Goal: Information Seeking & Learning: Understand process/instructions

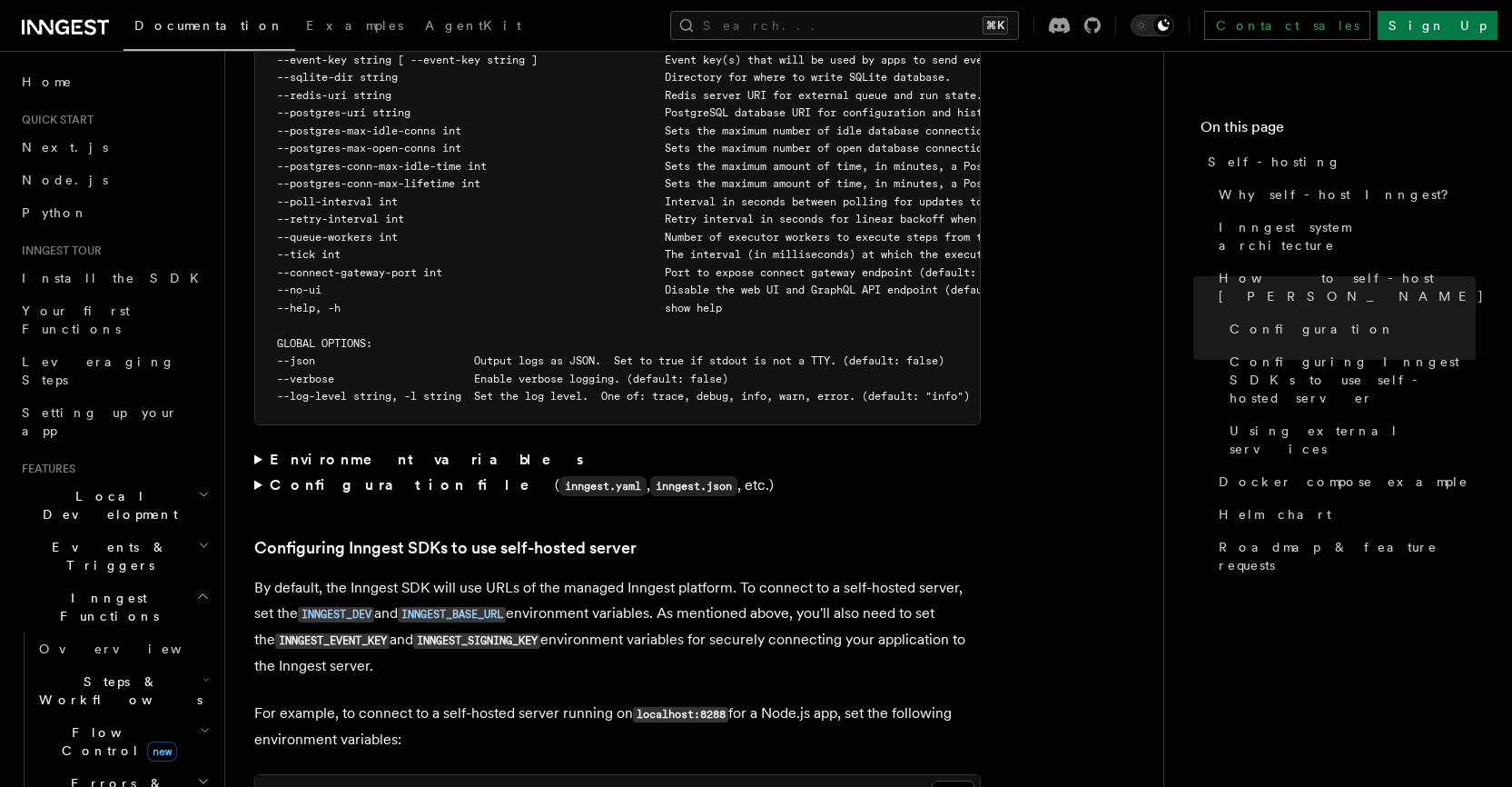
scroll to position [3637, 0]
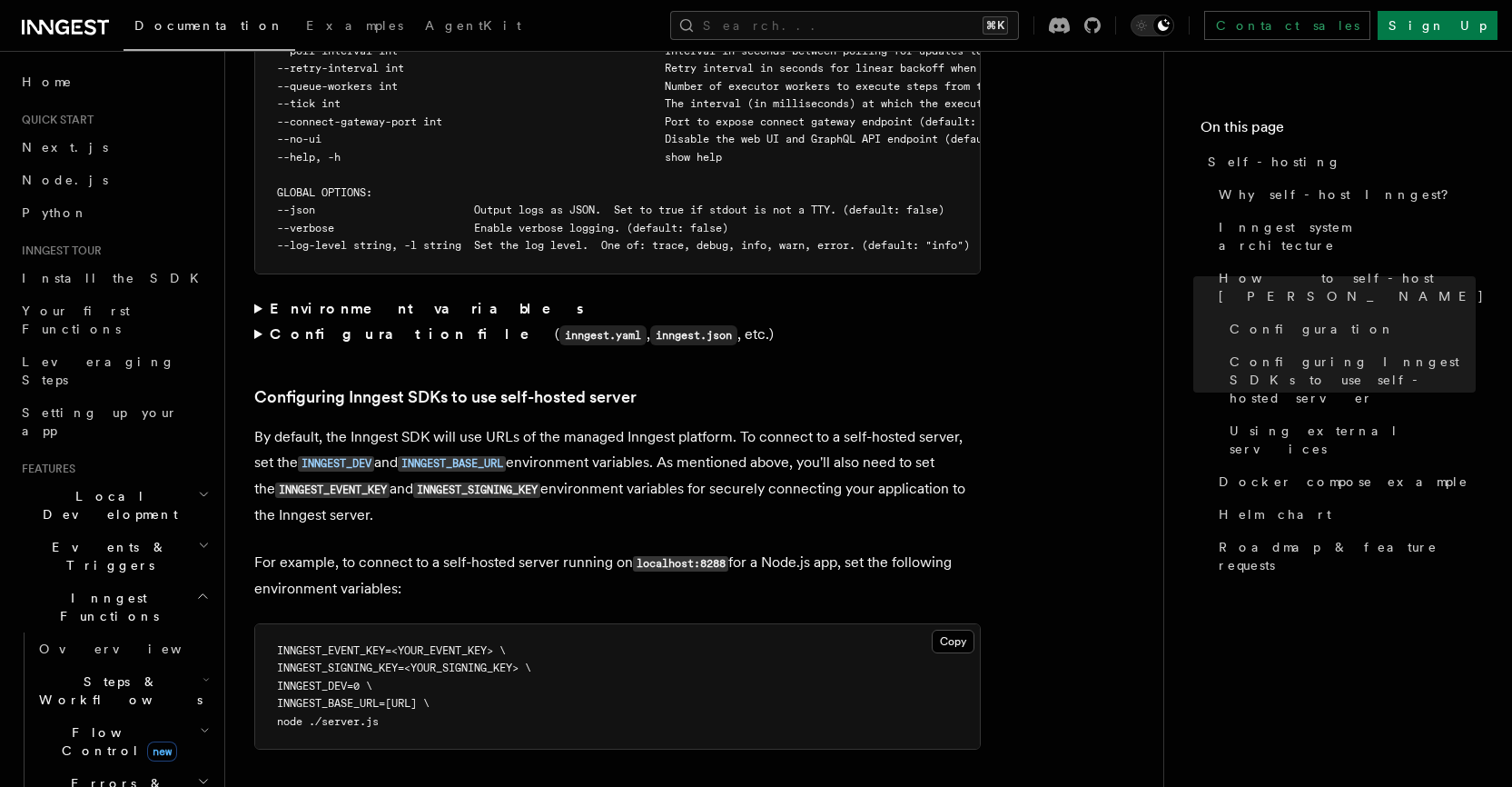
click at [331, 322] on summary "Configuration file ( inngest.yaml , inngest.json , etc.)" at bounding box center [618, 334] width 726 height 26
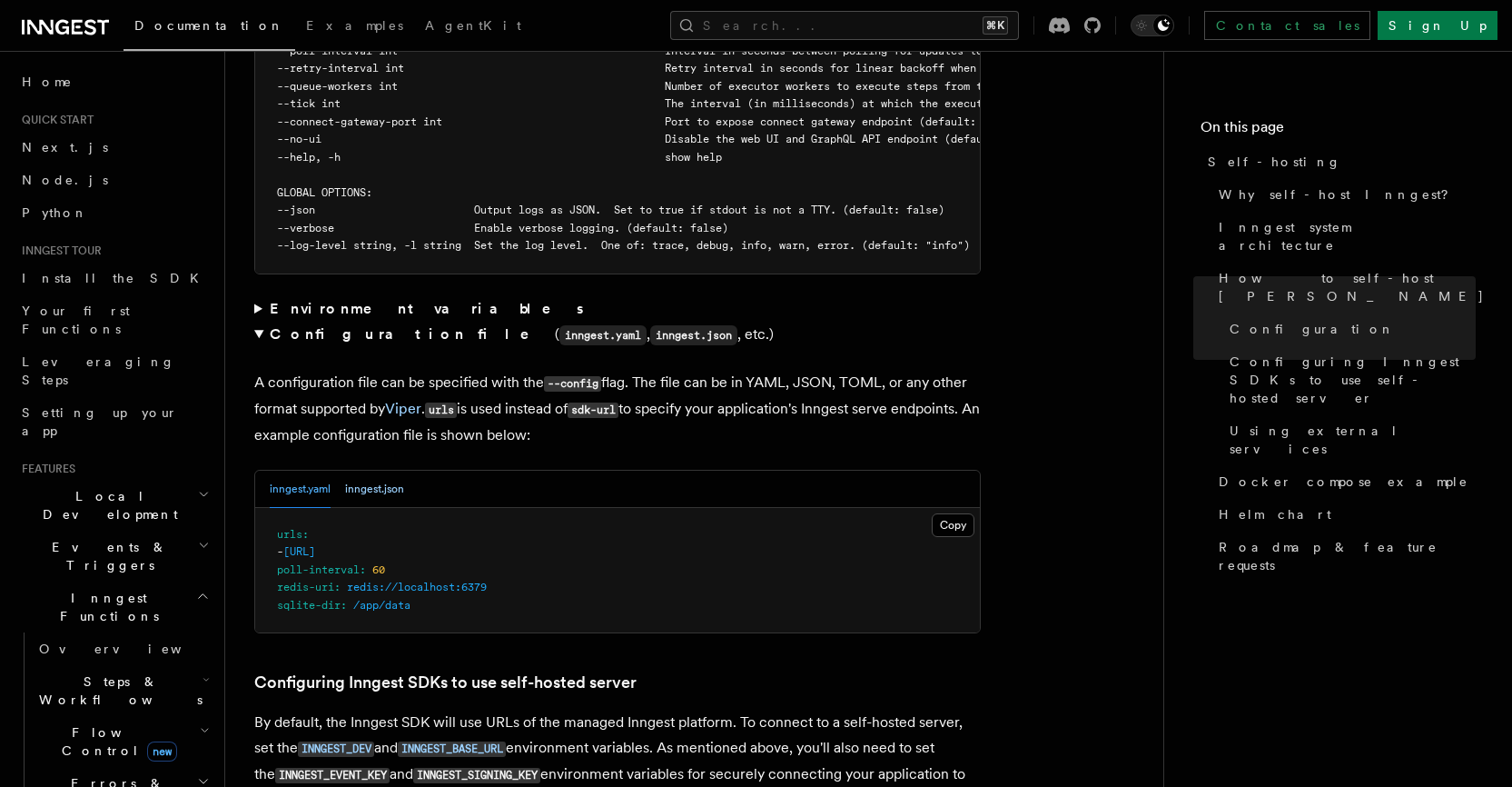
click at [353, 471] on button "inngest.json" at bounding box center [374, 489] width 59 height 37
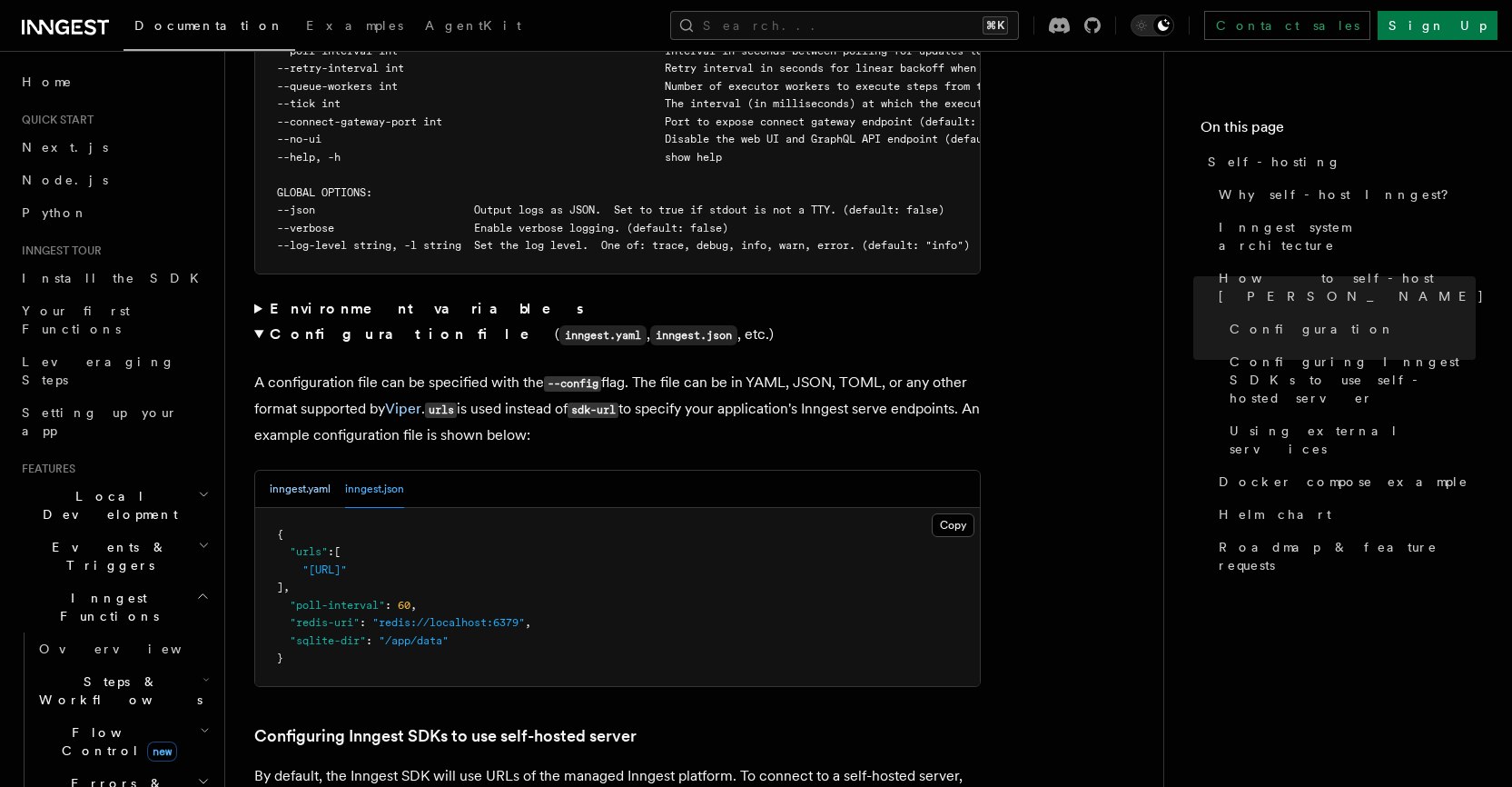
click at [281, 471] on button "inngest.yaml" at bounding box center [299, 489] width 61 height 37
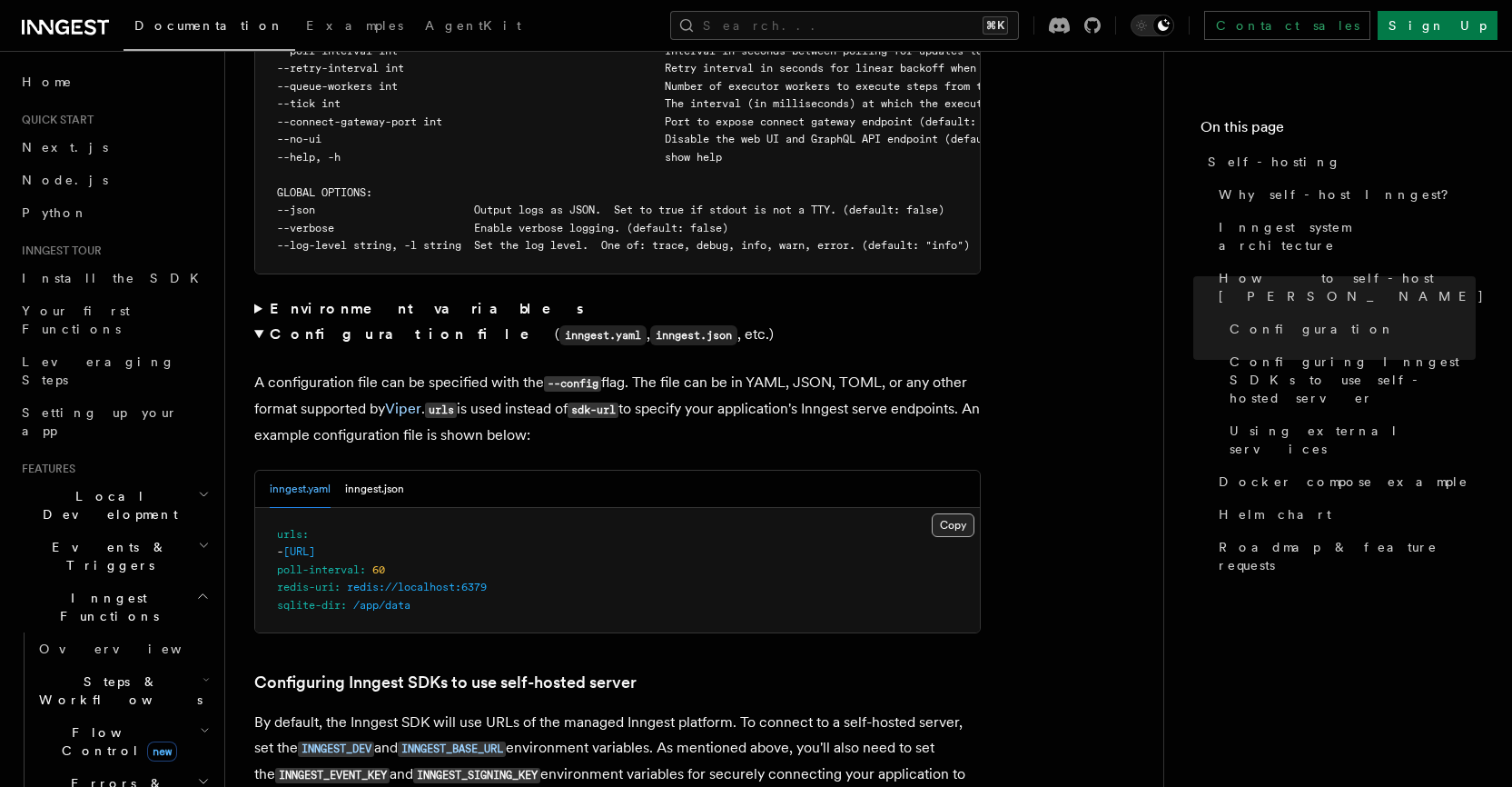
click at [946, 514] on button "Copy Copied" at bounding box center [953, 525] width 43 height 23
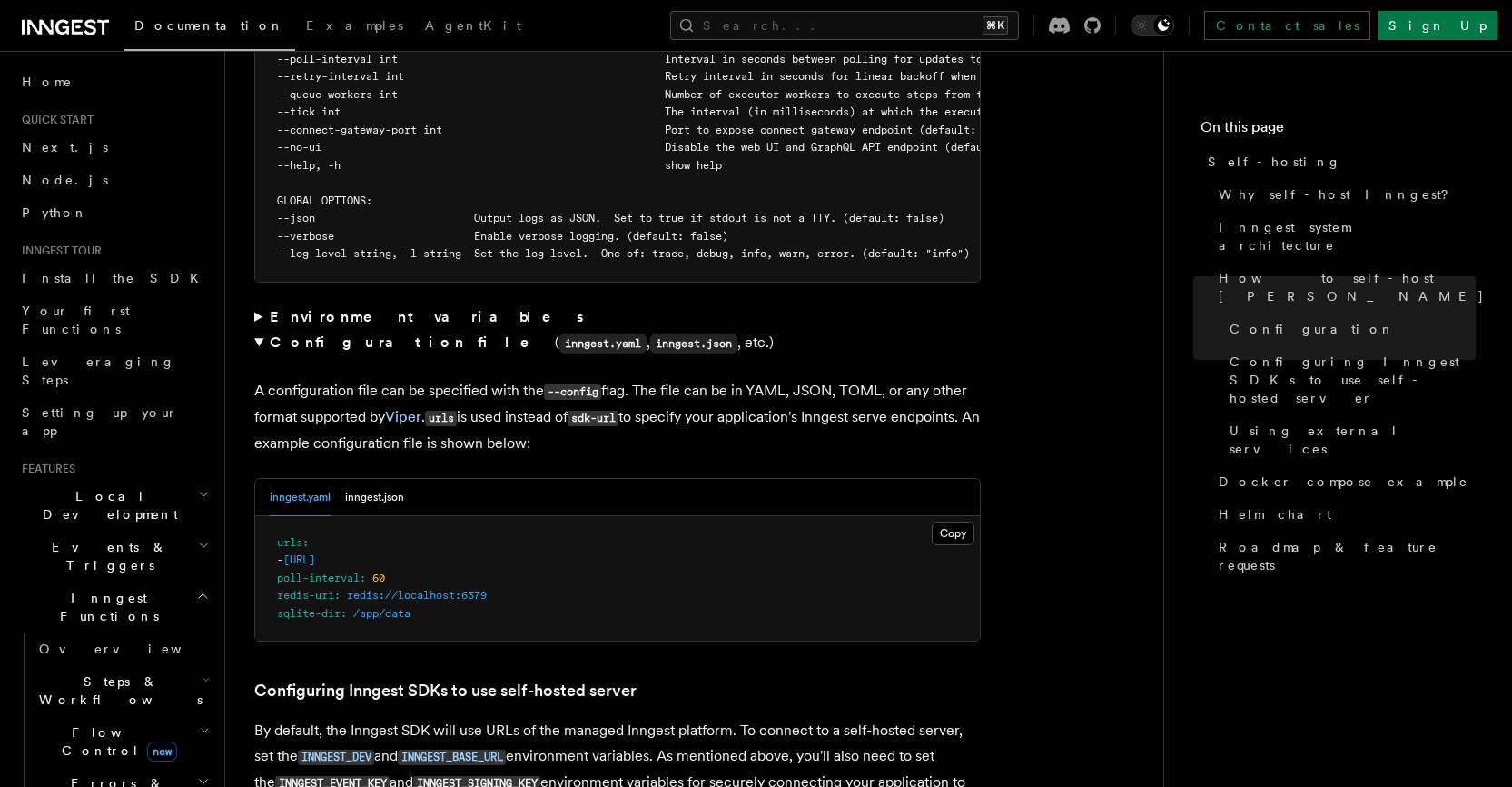
scroll to position [3695, 0]
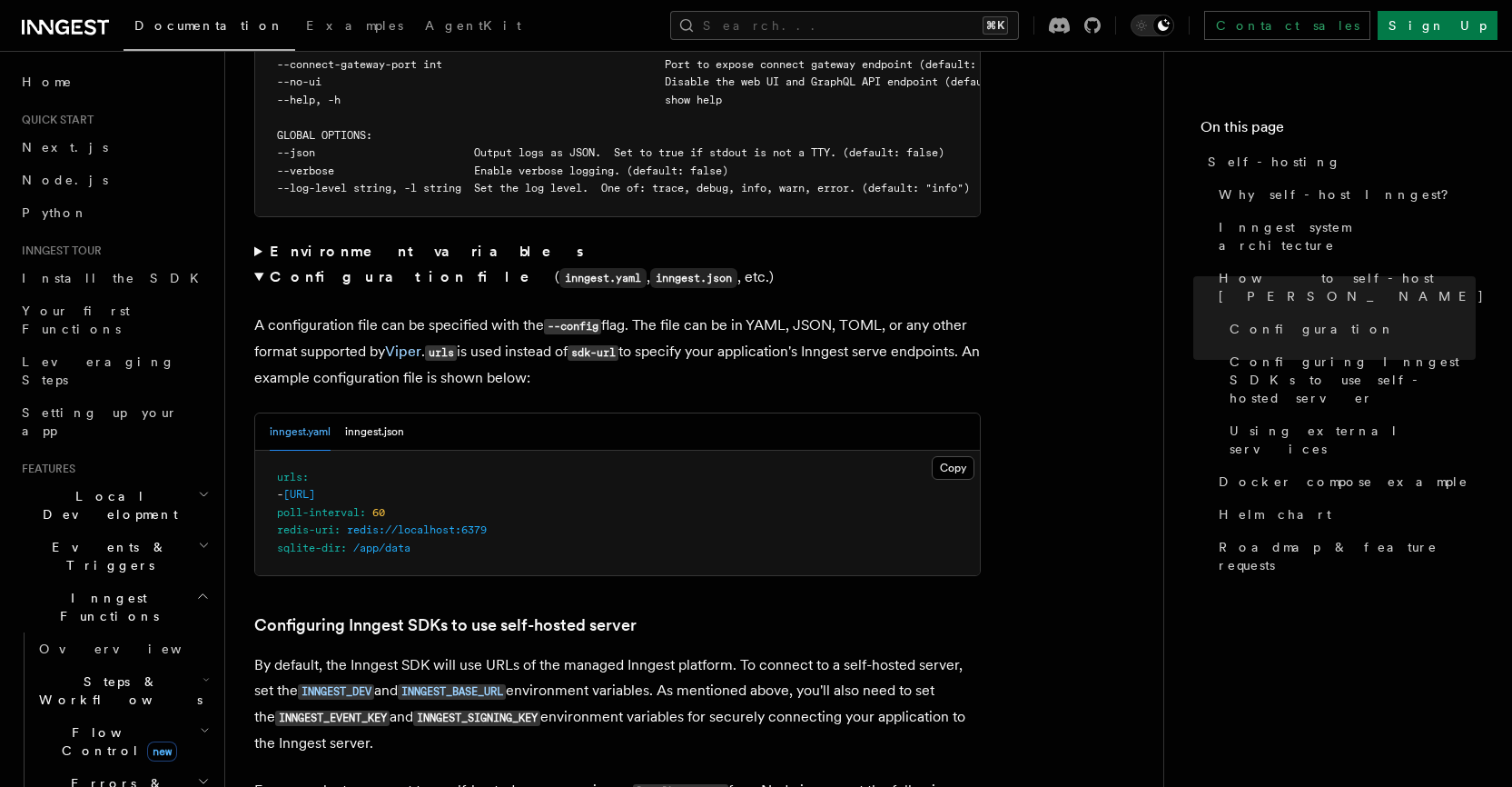
click at [368, 451] on pre "urls : - http://localhost:3000/api/inngest poll-interval : 60 redis-uri : redis…" at bounding box center [617, 513] width 725 height 125
click at [368, 414] on button "inngest.json" at bounding box center [374, 432] width 59 height 37
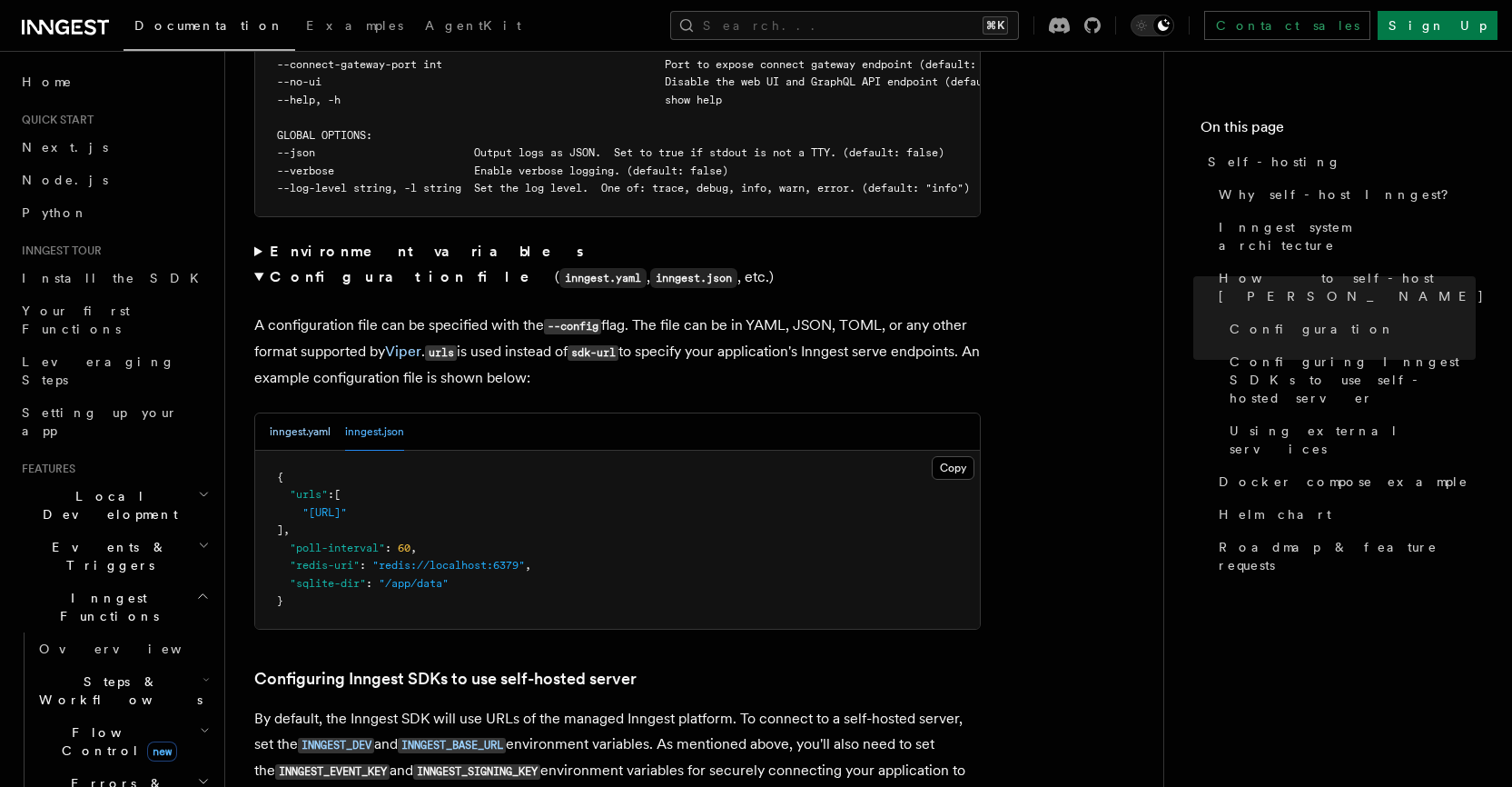
click at [297, 414] on button "inngest.yaml" at bounding box center [299, 432] width 61 height 37
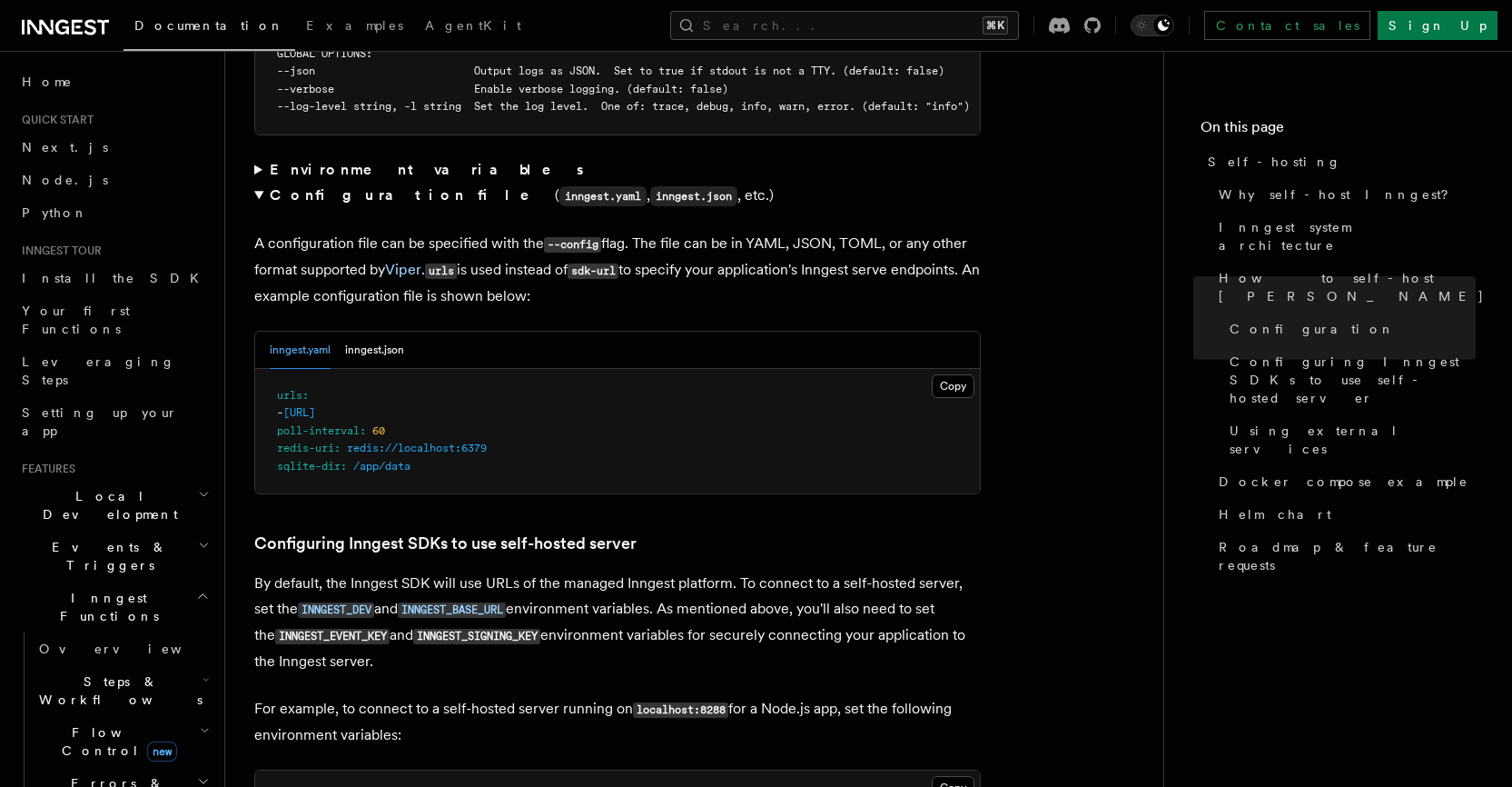
scroll to position [3778, 0]
click at [965, 373] on button "Copy Copied" at bounding box center [953, 385] width 43 height 23
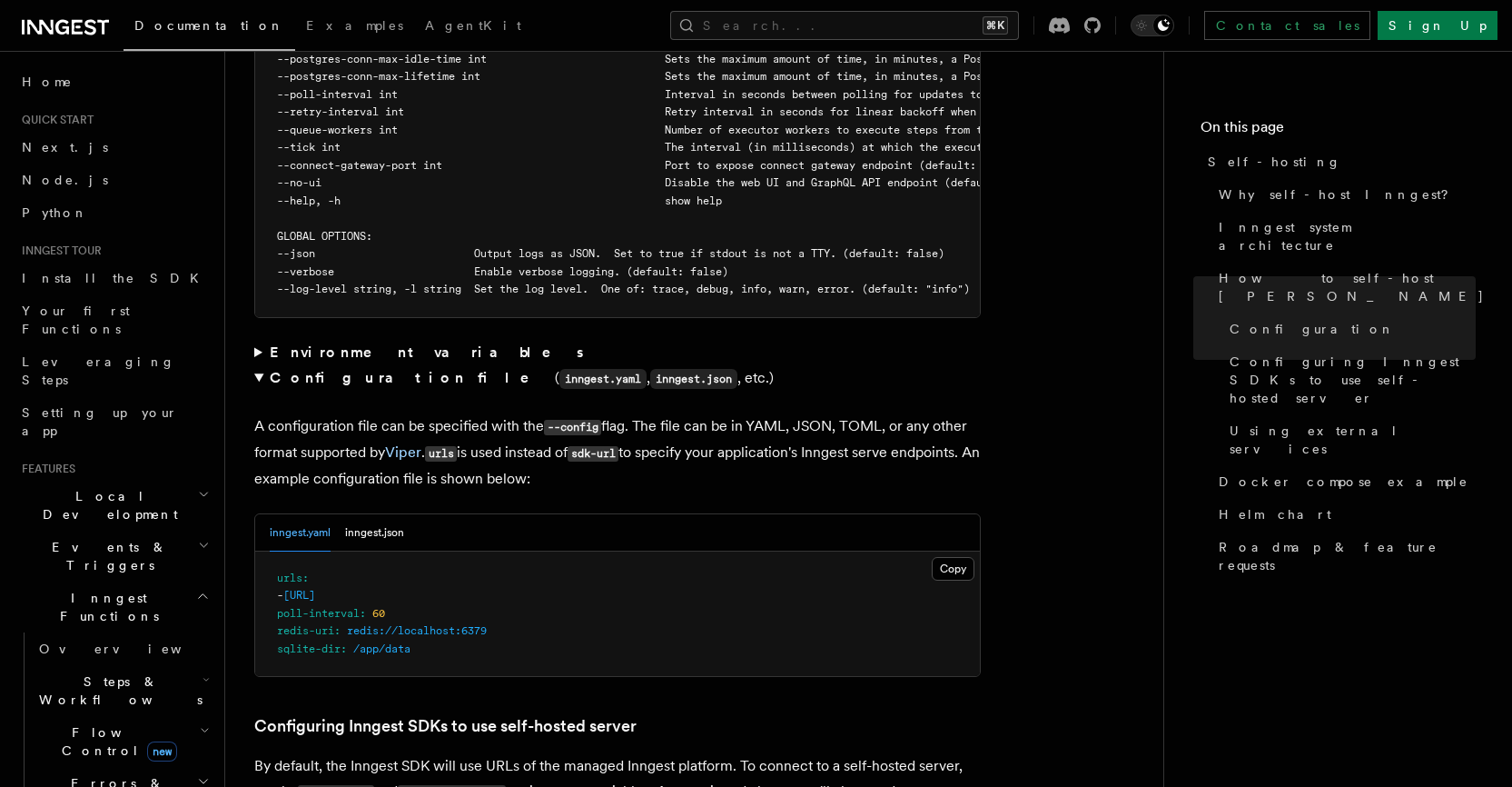
scroll to position [3590, 0]
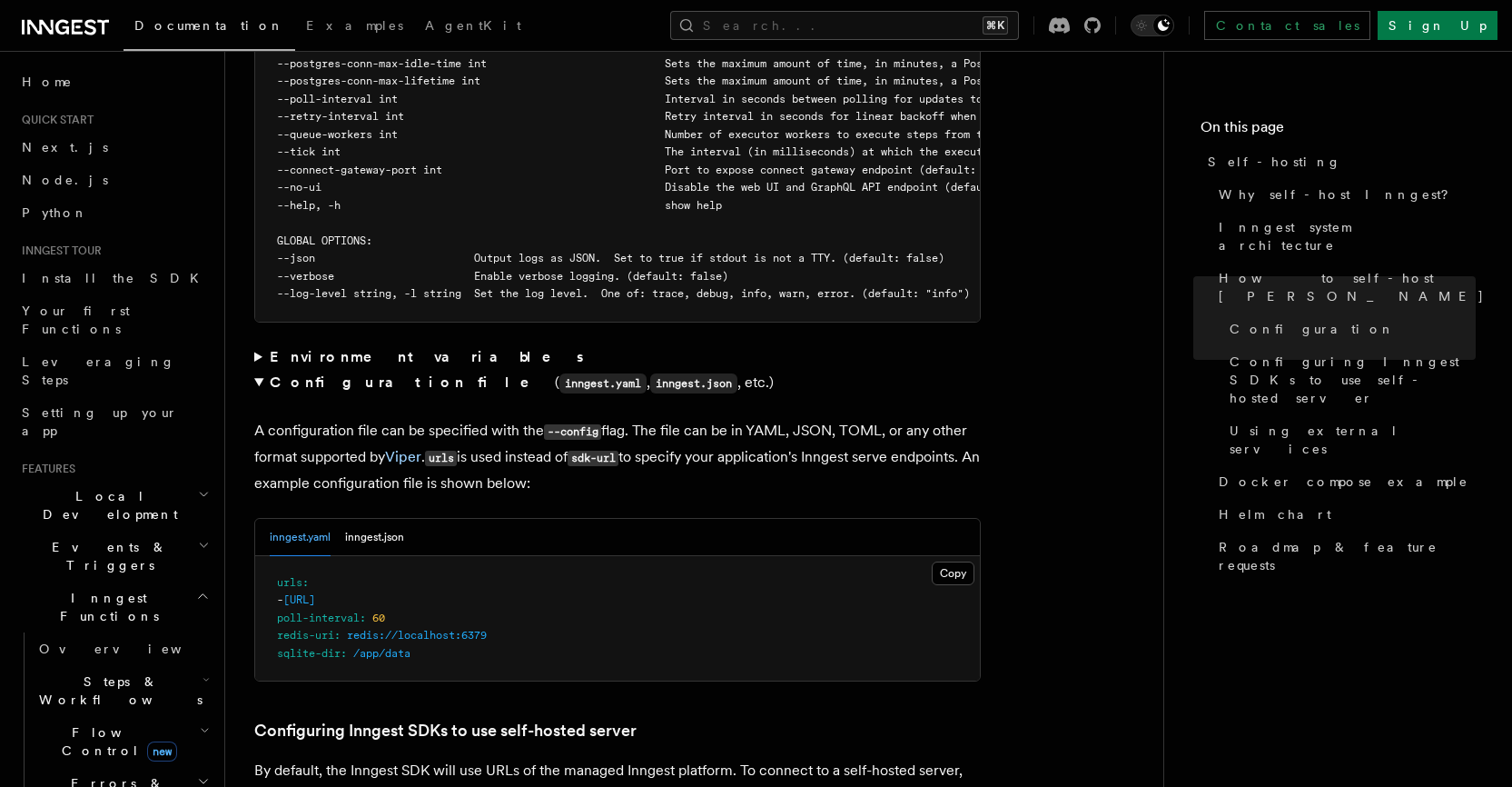
click at [281, 348] on strong "Environment variables" at bounding box center [427, 357] width 317 height 17
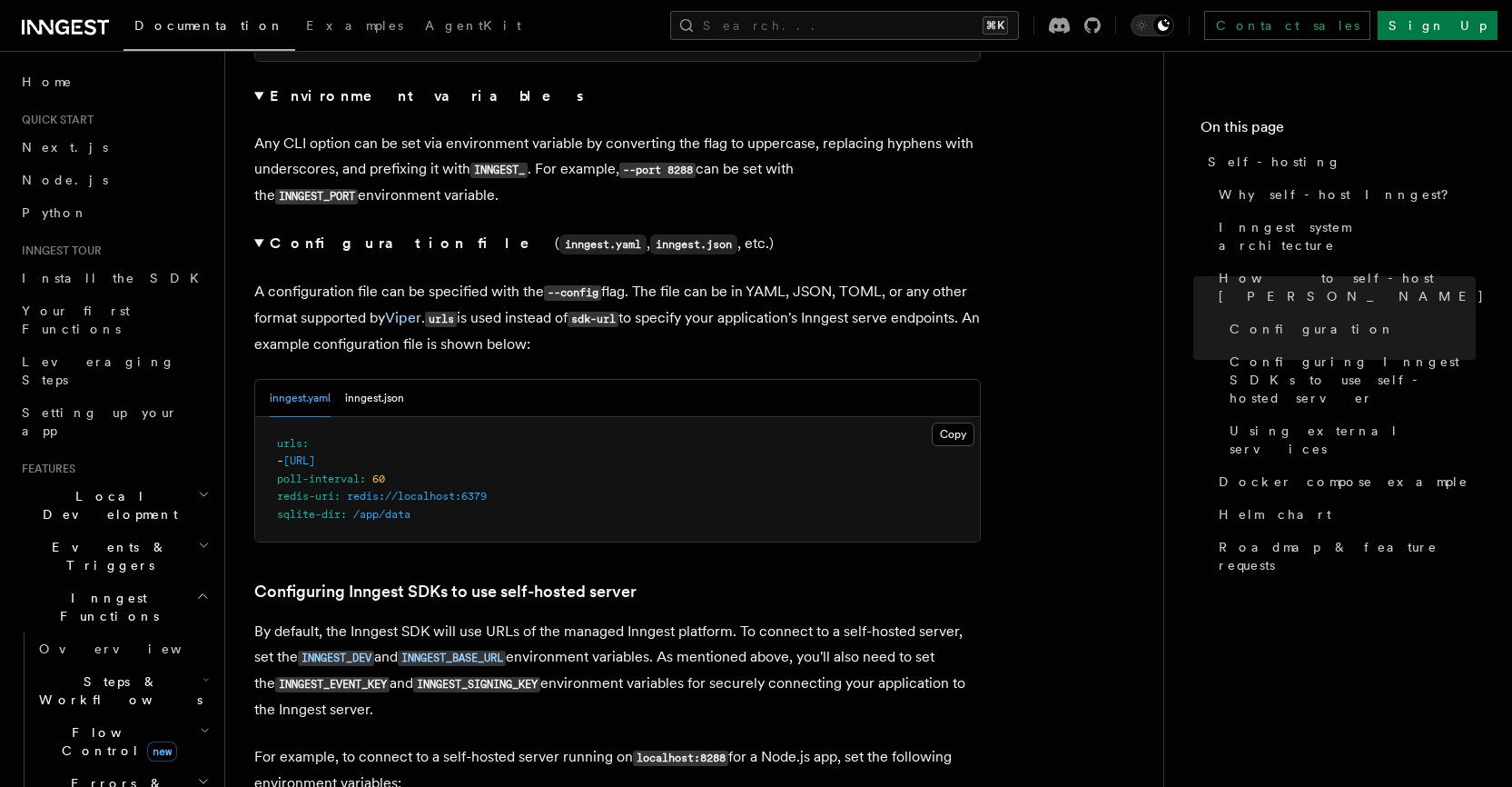
scroll to position [3860, 0]
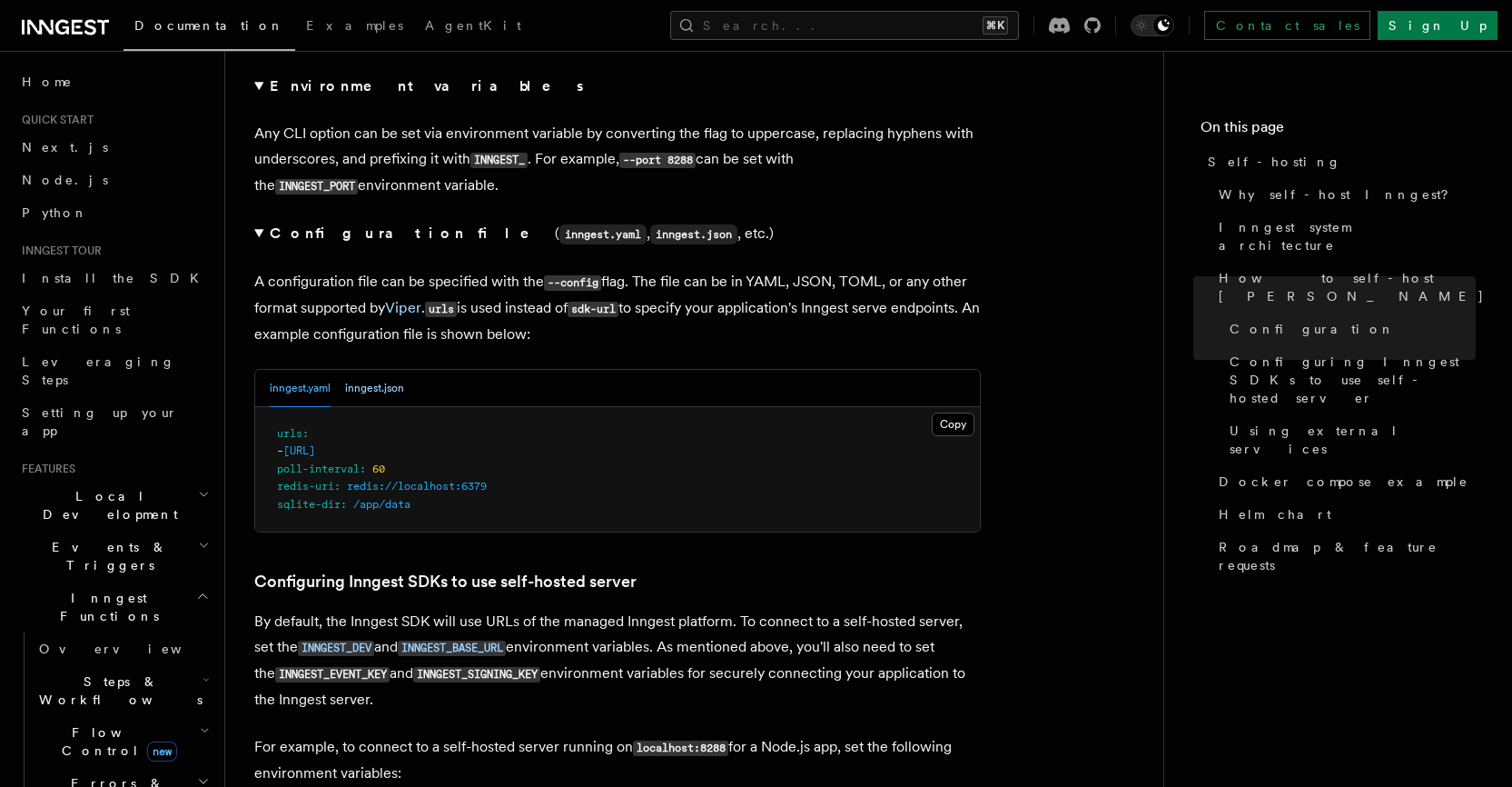
click at [370, 370] on button "inngest.json" at bounding box center [374, 389] width 59 height 37
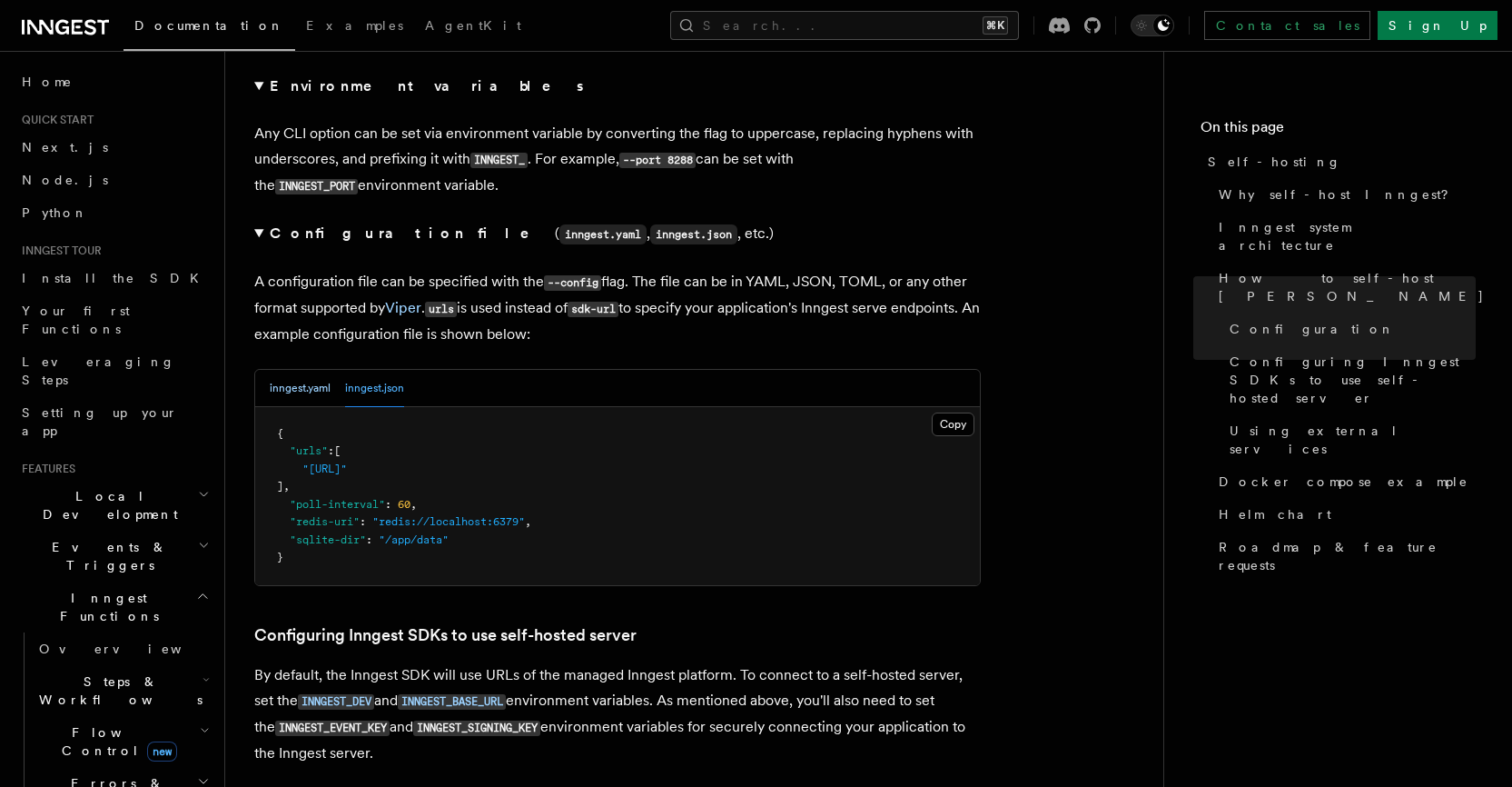
click at [298, 370] on button "inngest.yaml" at bounding box center [299, 389] width 61 height 37
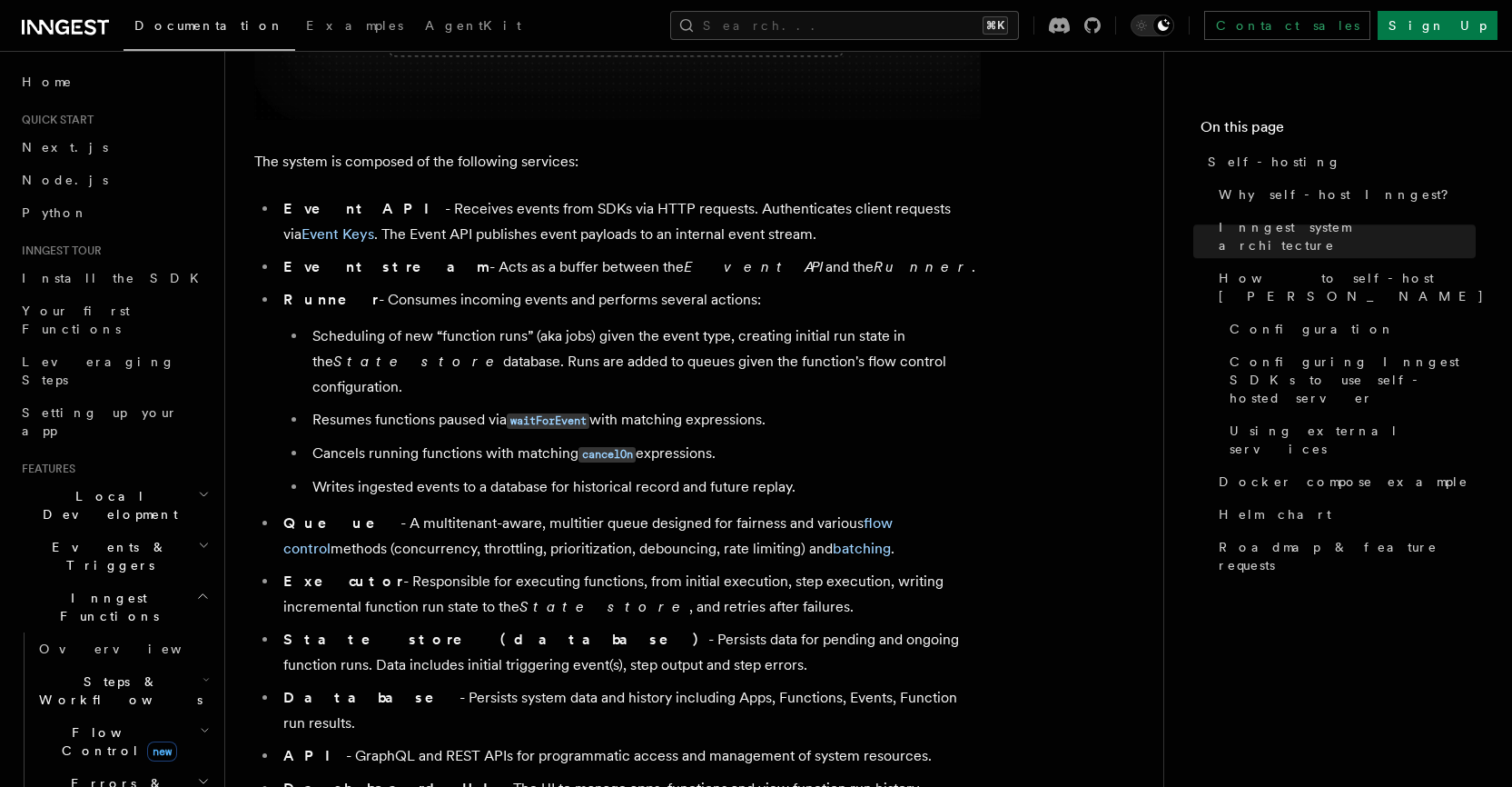
scroll to position [7031, 0]
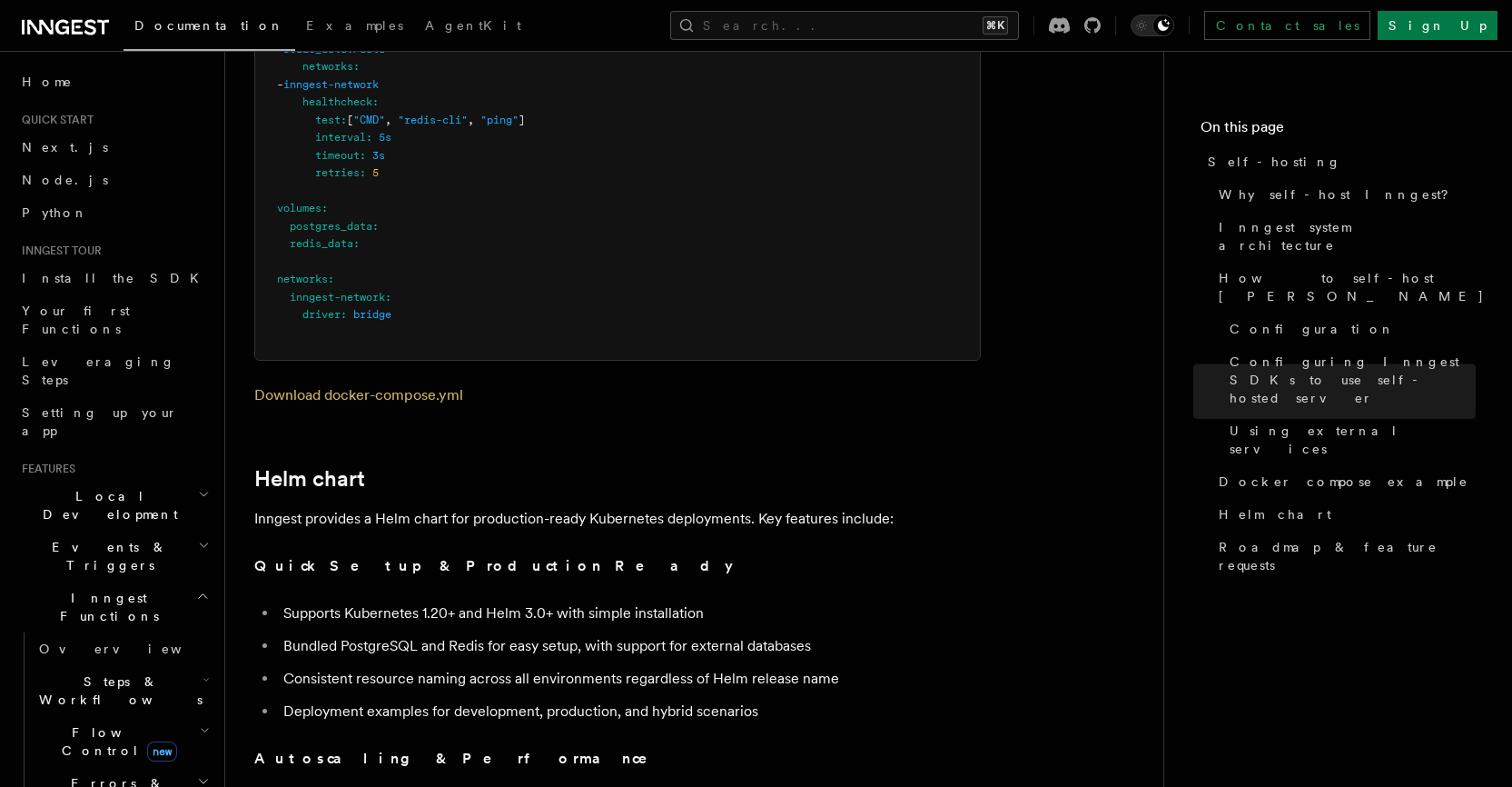
scroll to position [7031, 0]
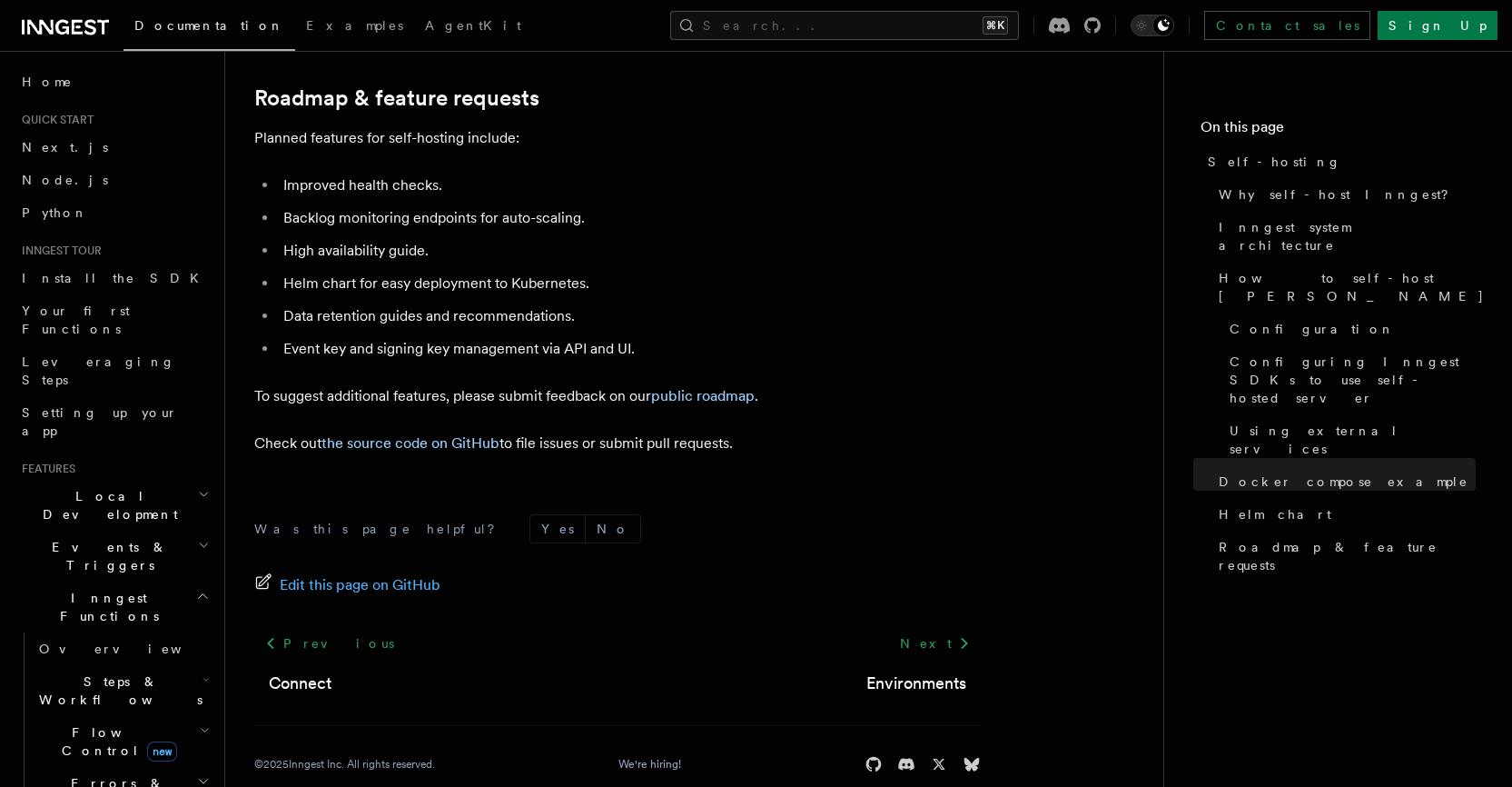
click at [385, 537] on footer "Was this page helpful? Yes No Edit this page on GitHub Previous Connect Next En…" at bounding box center [618, 644] width 726 height 259
click at [383, 573] on span "Edit this page on GitHub" at bounding box center [360, 585] width 161 height 25
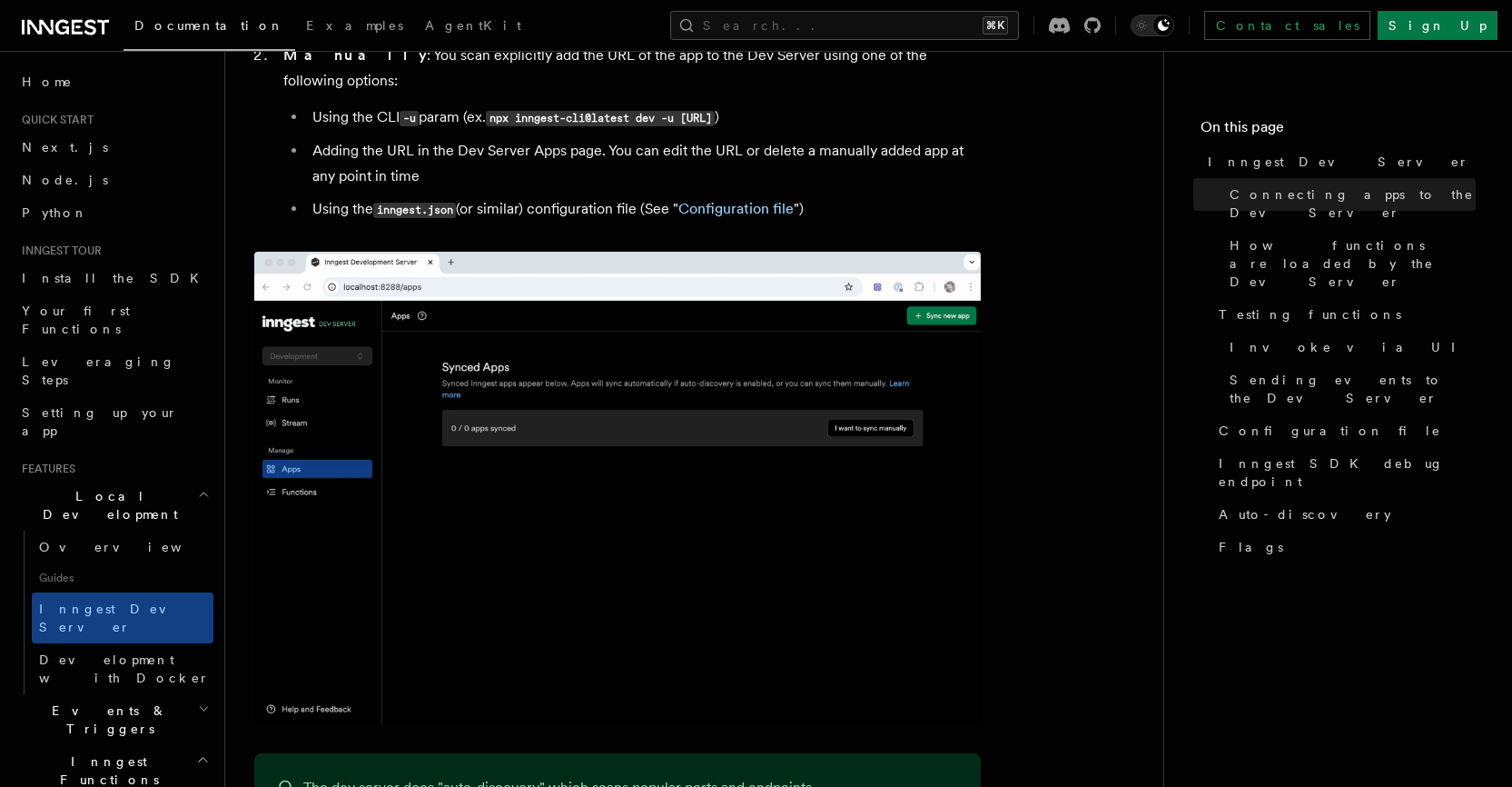
scroll to position [1267, 0]
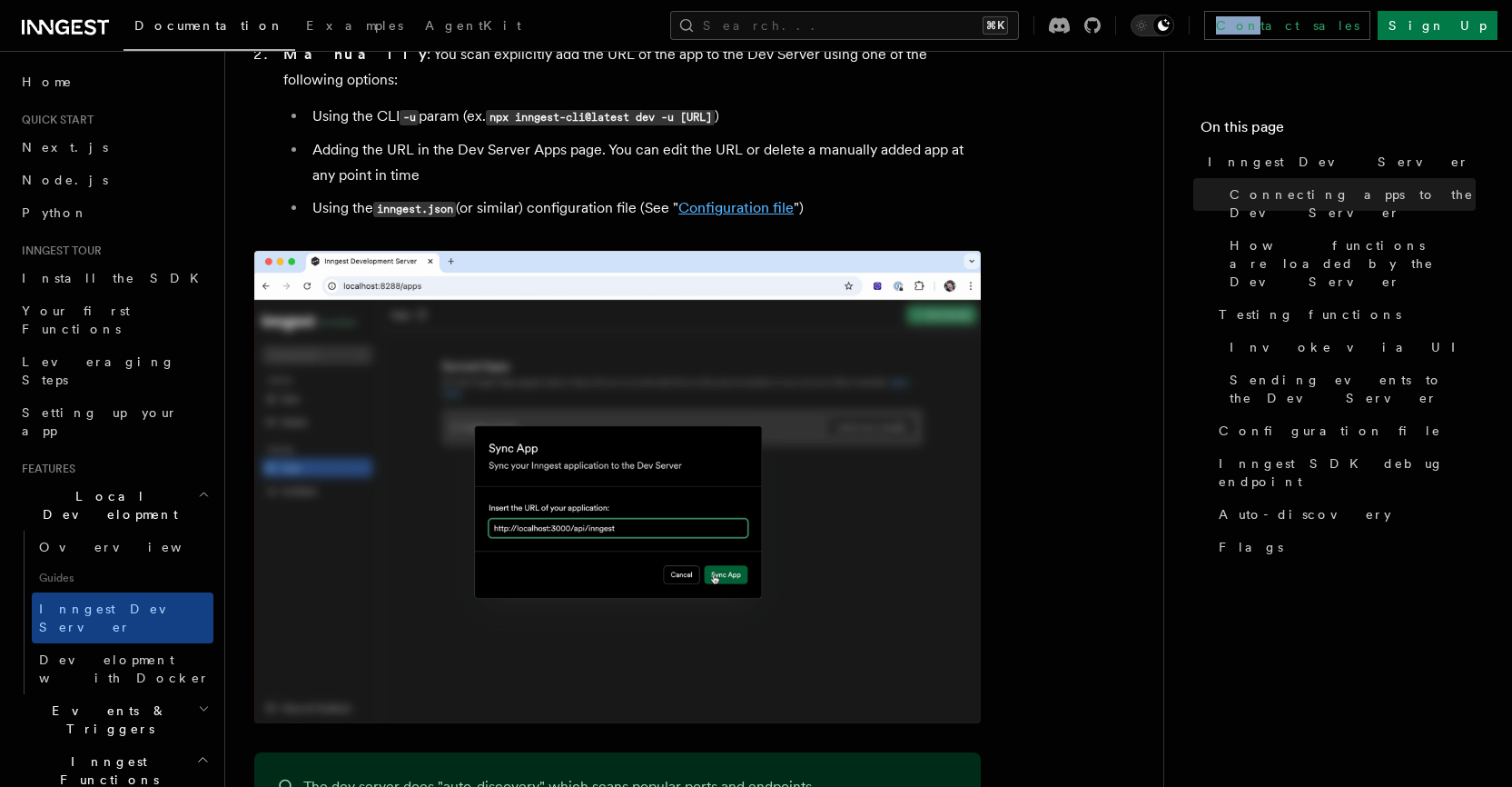
click at [756, 199] on link "Configuration file" at bounding box center [735, 207] width 115 height 17
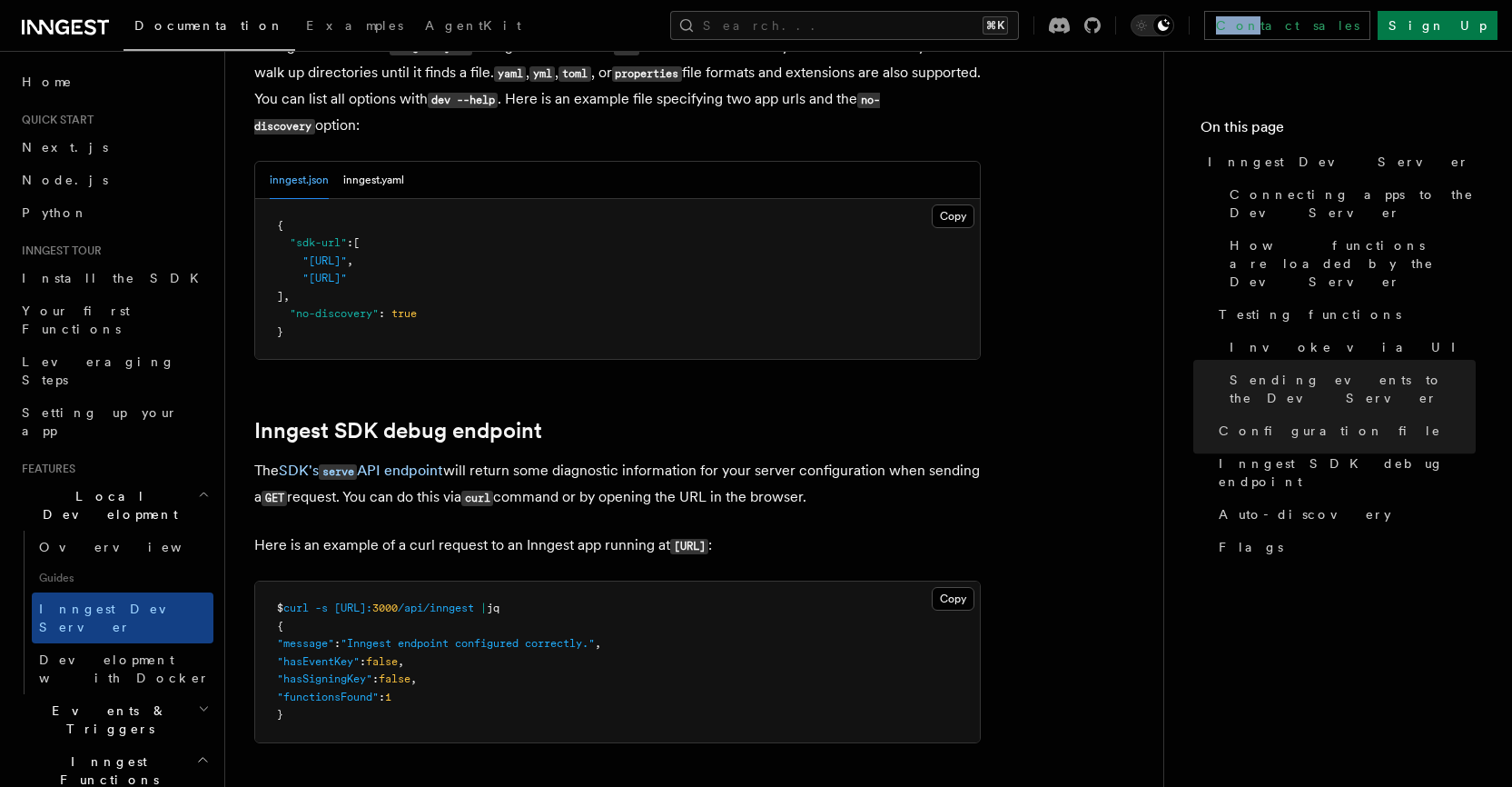
scroll to position [4862, 0]
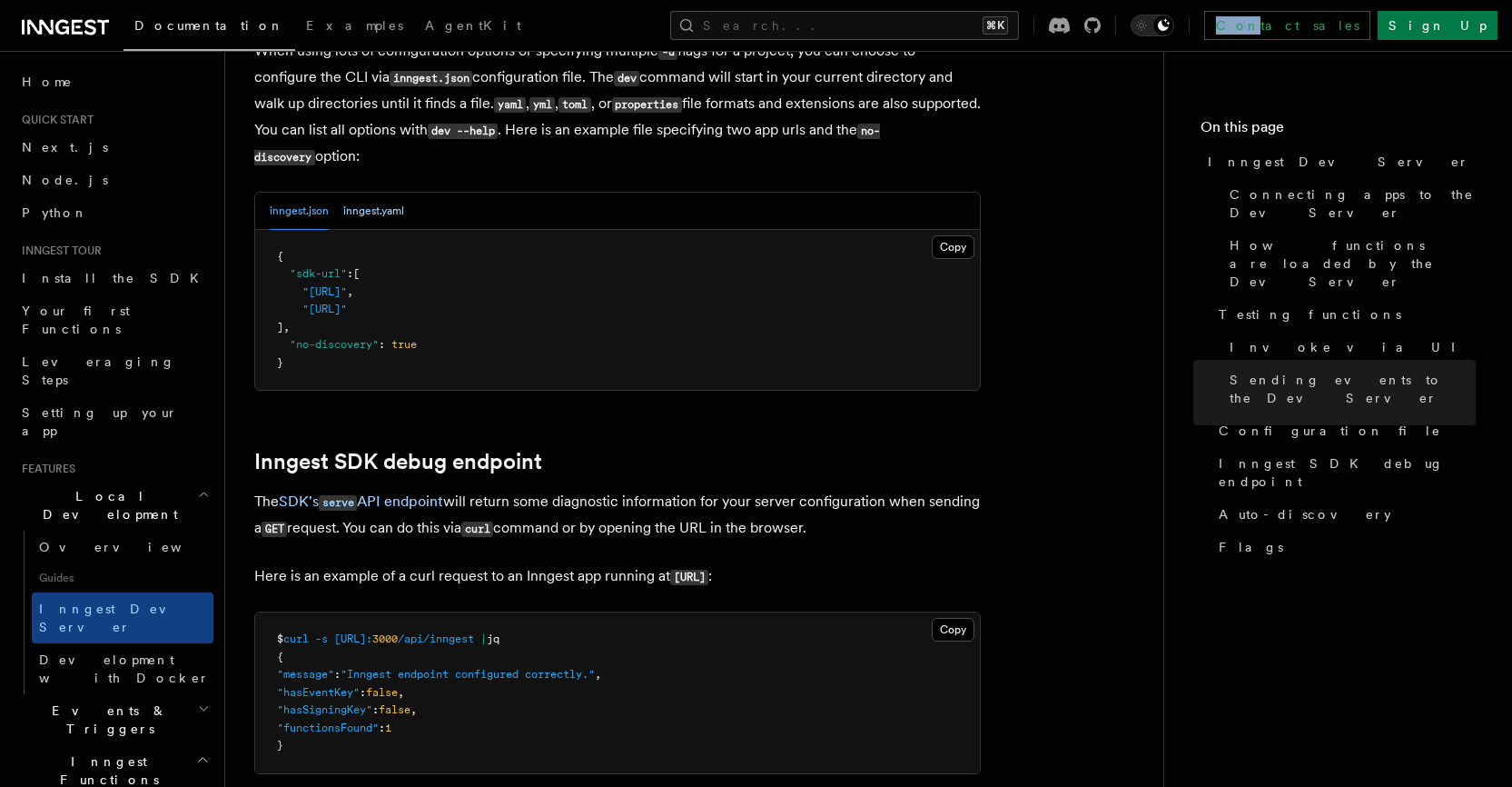
click at [363, 208] on button "inngest.yaml" at bounding box center [373, 211] width 61 height 37
